Goal: Information Seeking & Learning: Learn about a topic

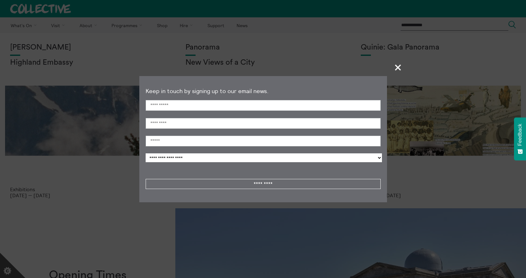
click at [395, 70] on span "+" at bounding box center [398, 67] width 19 height 19
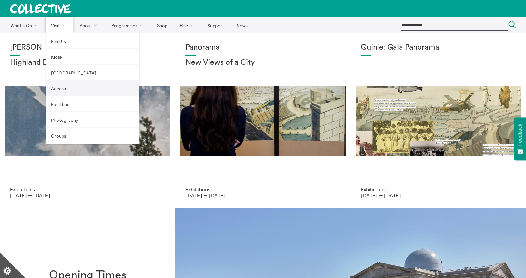
click at [46, 88] on link "Access" at bounding box center [92, 89] width 93 height 16
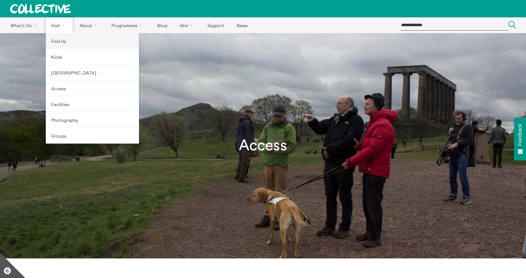
click at [46, 39] on link "Find Us" at bounding box center [92, 41] width 93 height 16
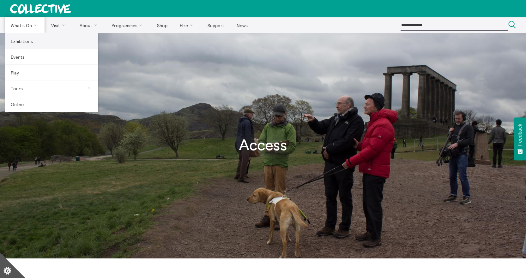
click at [13, 43] on link "Exhibitions" at bounding box center [51, 41] width 93 height 16
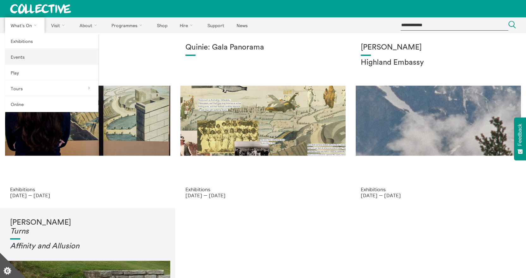
click at [15, 58] on link "Events" at bounding box center [51, 57] width 93 height 16
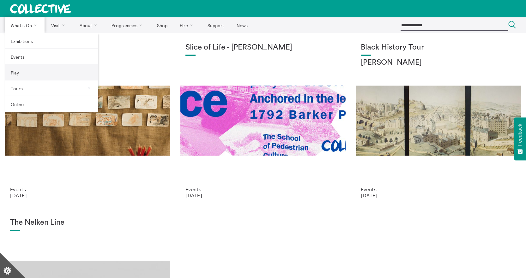
click at [12, 72] on link "Play" at bounding box center [51, 73] width 93 height 16
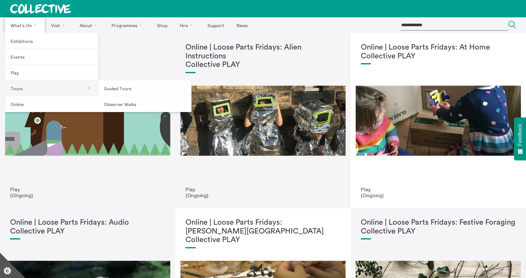
click at [16, 89] on link "Tours" at bounding box center [51, 89] width 93 height 16
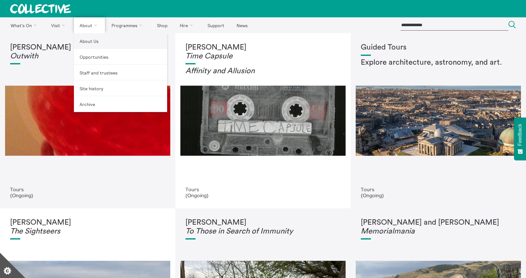
click at [74, 41] on link "About Us" at bounding box center [120, 41] width 93 height 16
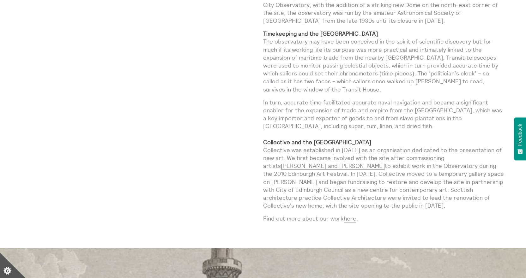
scroll to position [474, 0]
